Goal: Task Accomplishment & Management: Use online tool/utility

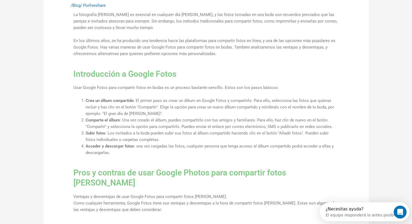
scroll to position [274, 0]
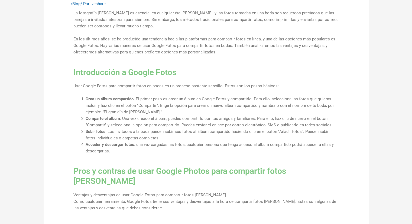
click at [205, 142] on font ": una vez cargadas las fotos, cualquier persona que tenga acceso al álbum compa…" at bounding box center [210, 147] width 248 height 11
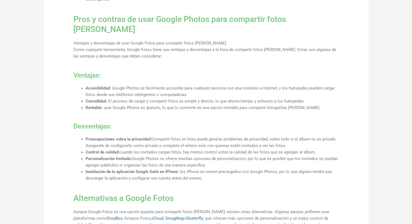
scroll to position [426, 0]
click at [151, 136] on font "Compartir fotos en línea puede generar problemas de privacidad, sobre todo si e…" at bounding box center [211, 141] width 251 height 11
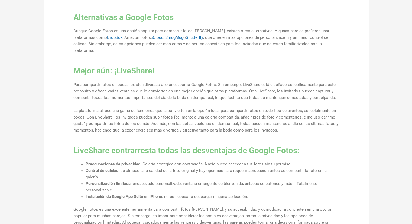
scroll to position [597, 0]
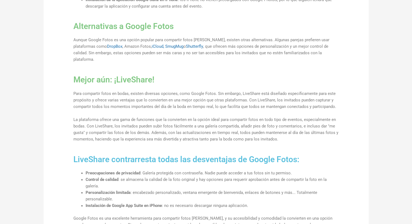
click at [98, 154] on font "LiveShare contrarresta todas las desventajas de Google Fotos:" at bounding box center [186, 158] width 226 height 9
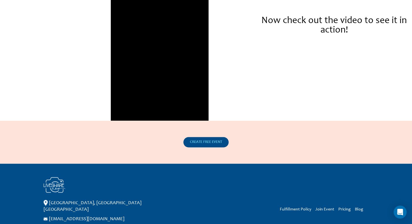
scroll to position [830, 0]
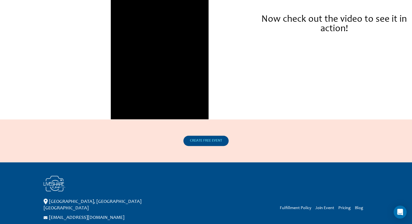
click at [212, 142] on span "CREATE FREE EVENT" at bounding box center [206, 141] width 32 height 4
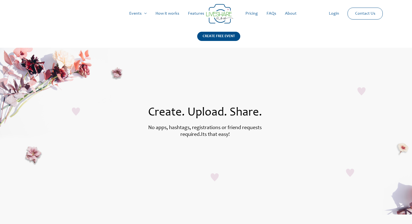
scroll to position [722, 0]
